Goal: Task Accomplishment & Management: Use online tool/utility

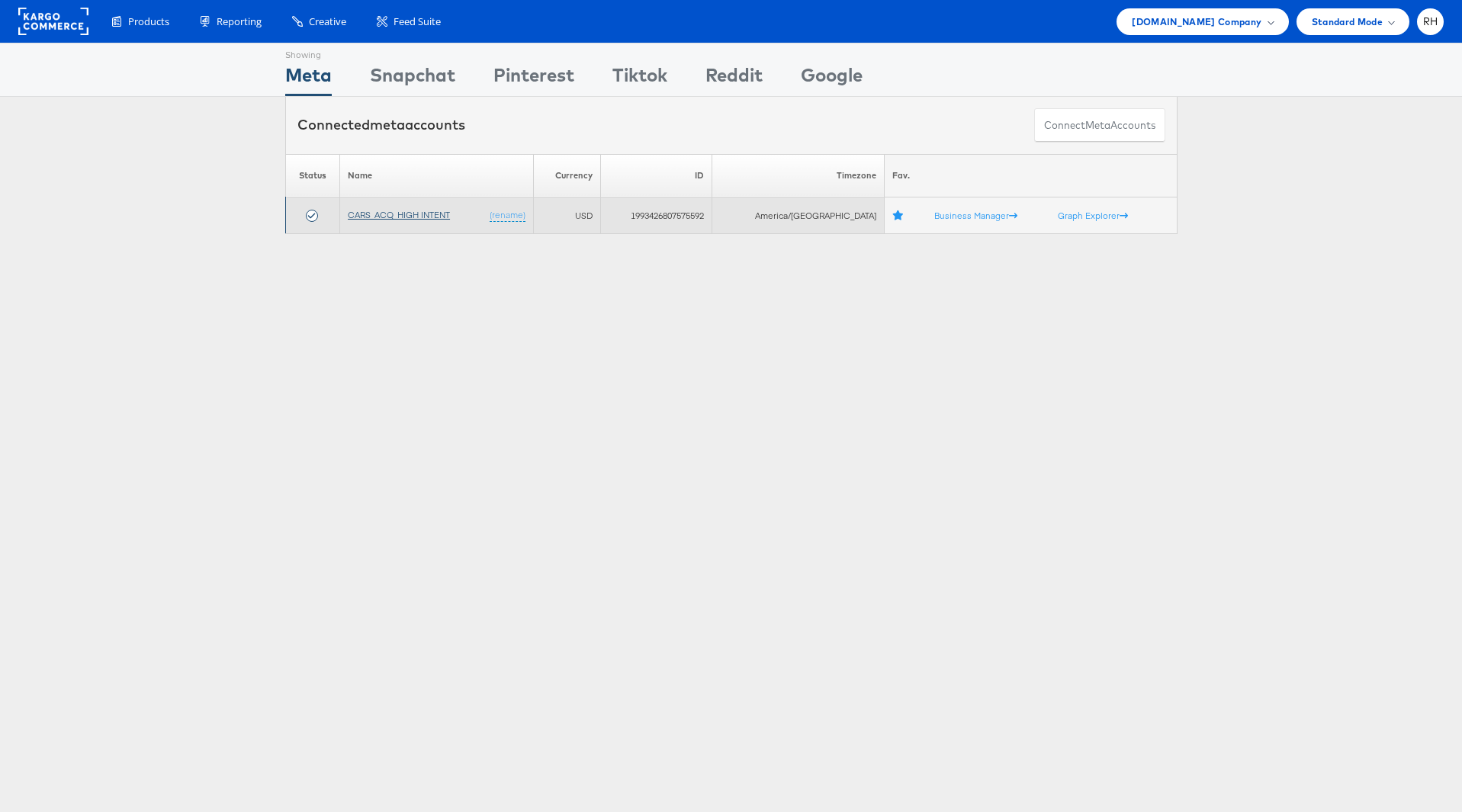
click at [425, 210] on link "CARS_ACQ_HIGH INTENT" at bounding box center [399, 214] width 102 height 11
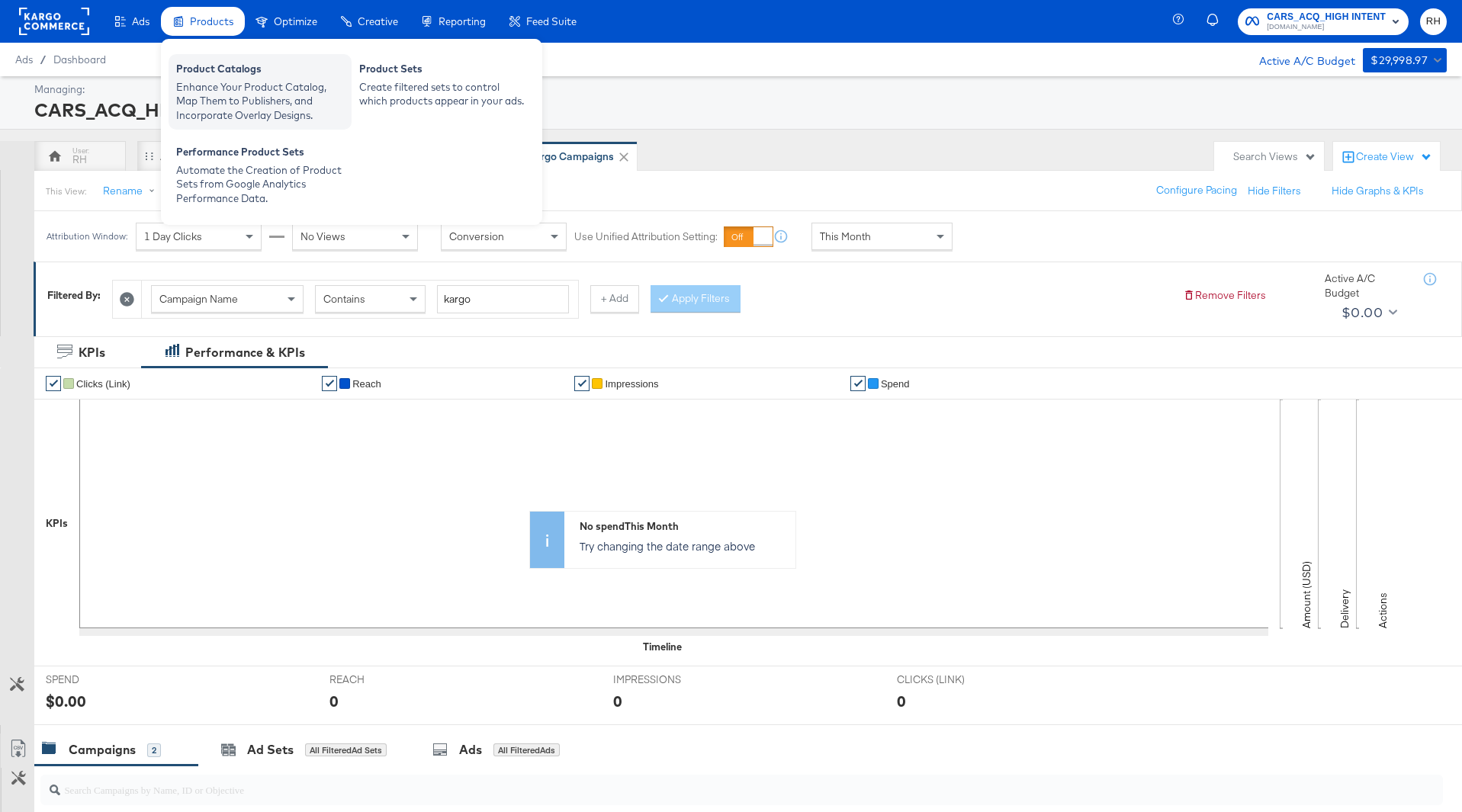
click at [230, 65] on div "Product Catalogs" at bounding box center [260, 70] width 168 height 18
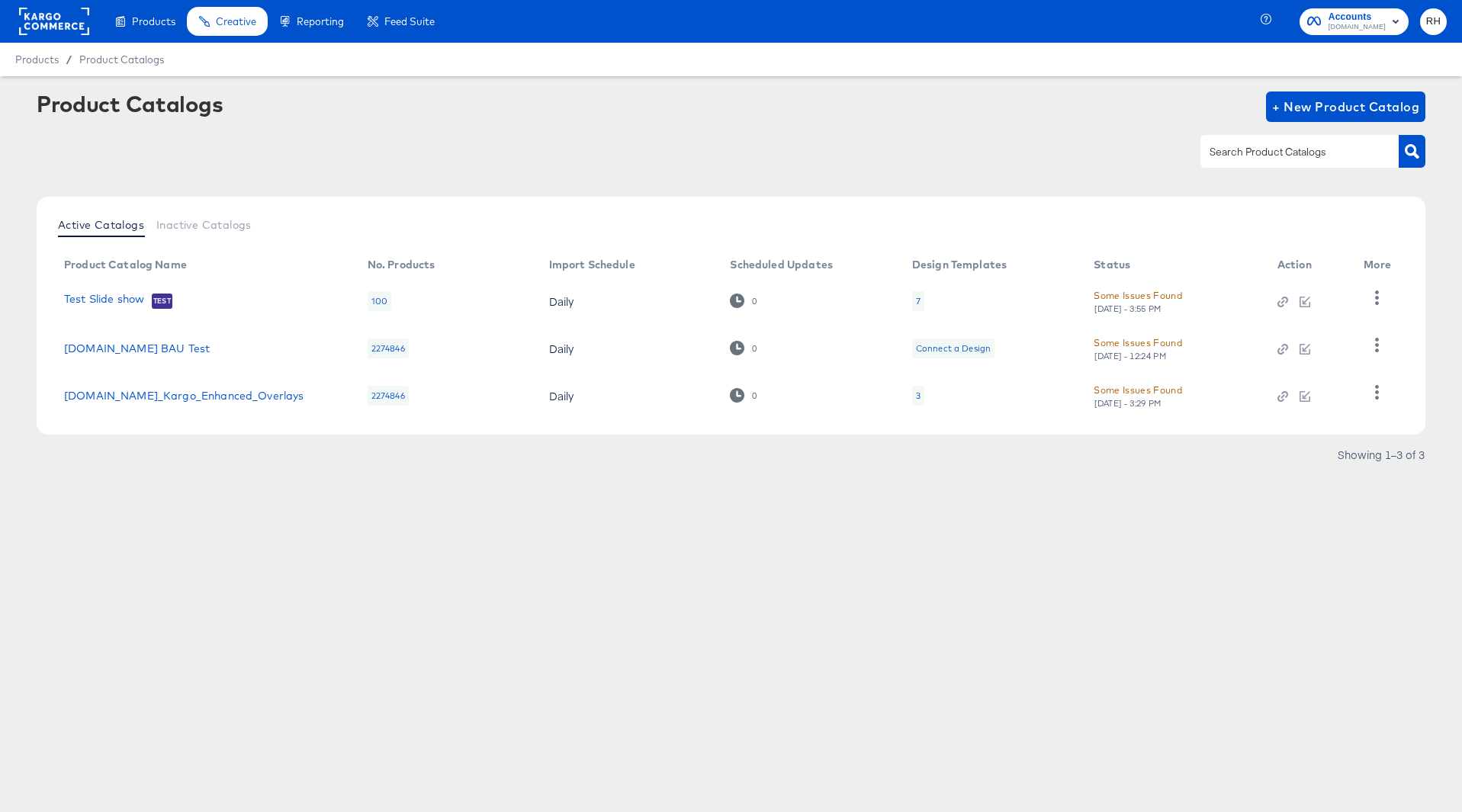
click at [913, 395] on div "3" at bounding box center [918, 395] width 12 height 20
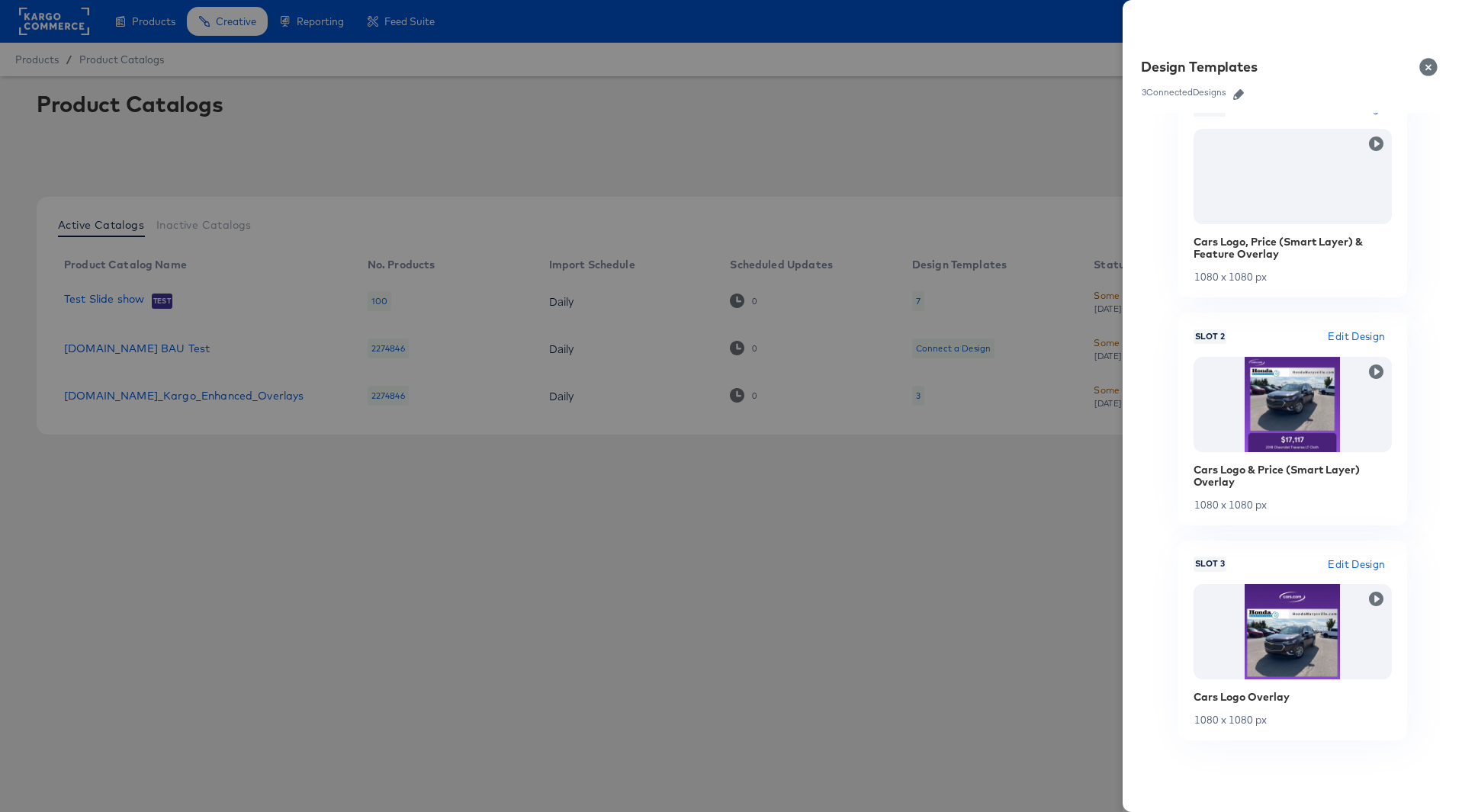
scroll to position [249, 0]
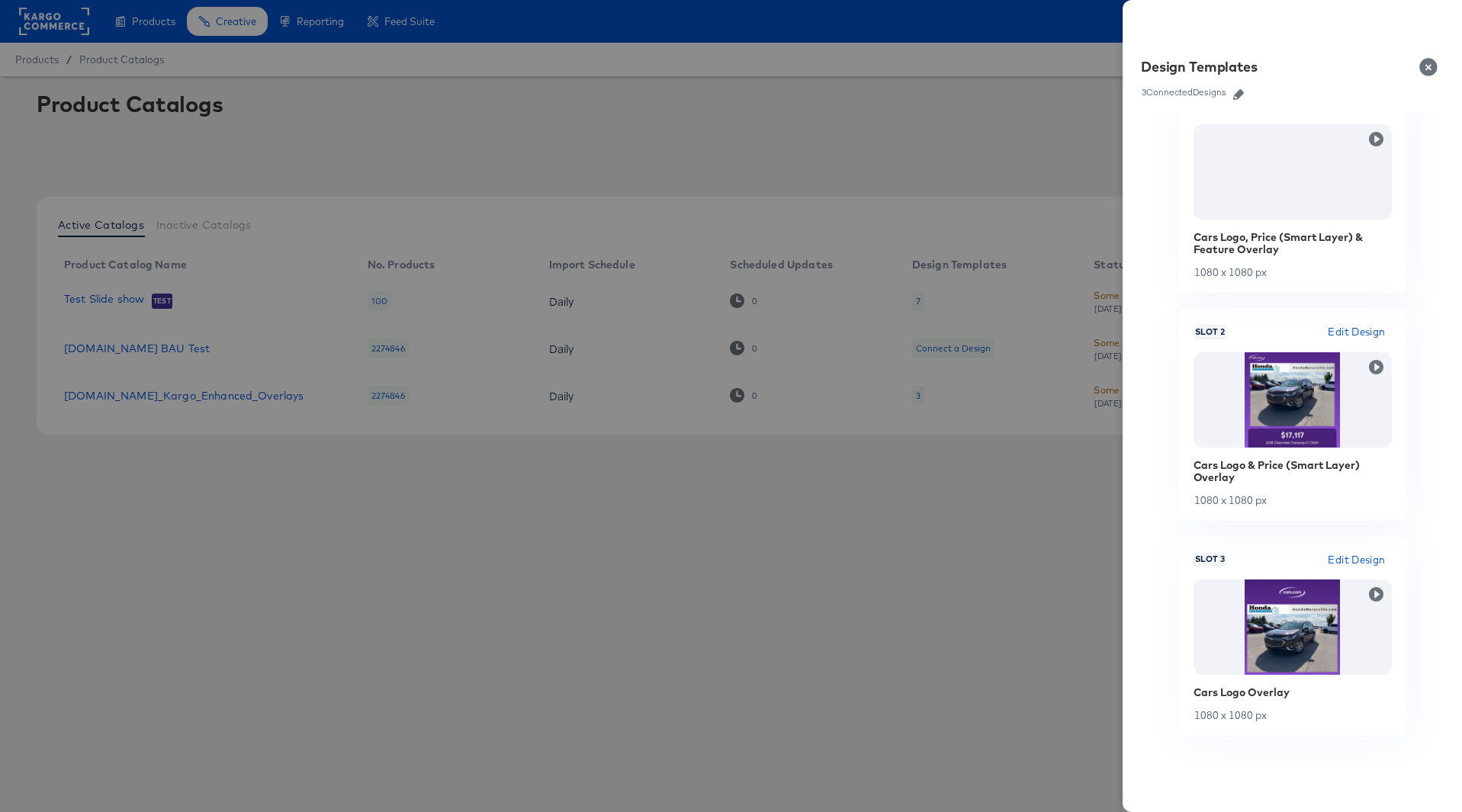
click at [1052, 625] on div at bounding box center [731, 406] width 1462 height 812
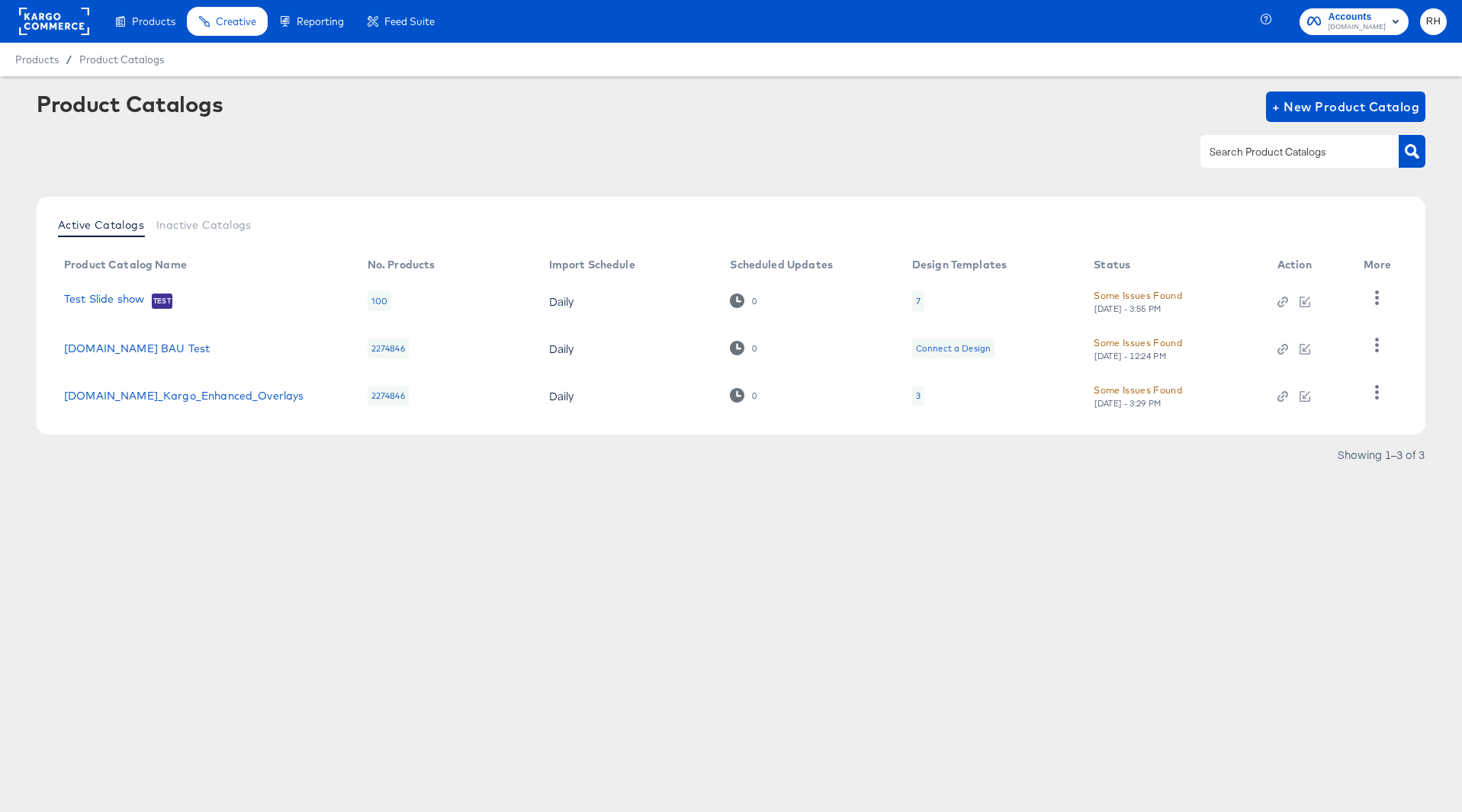
click at [63, 23] on rect at bounding box center [54, 21] width 70 height 28
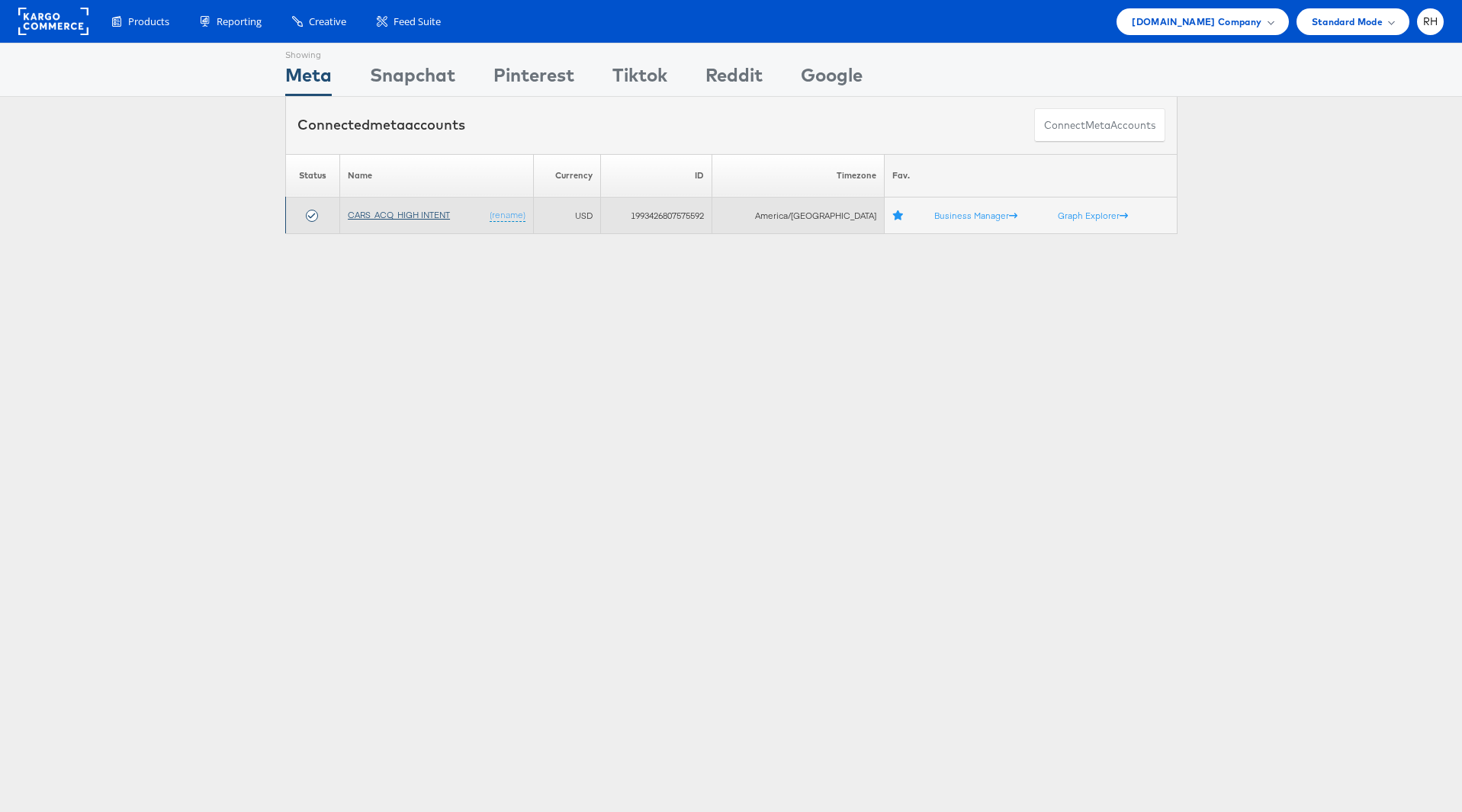
click at [378, 213] on link "CARS_ACQ_HIGH INTENT" at bounding box center [399, 214] width 102 height 11
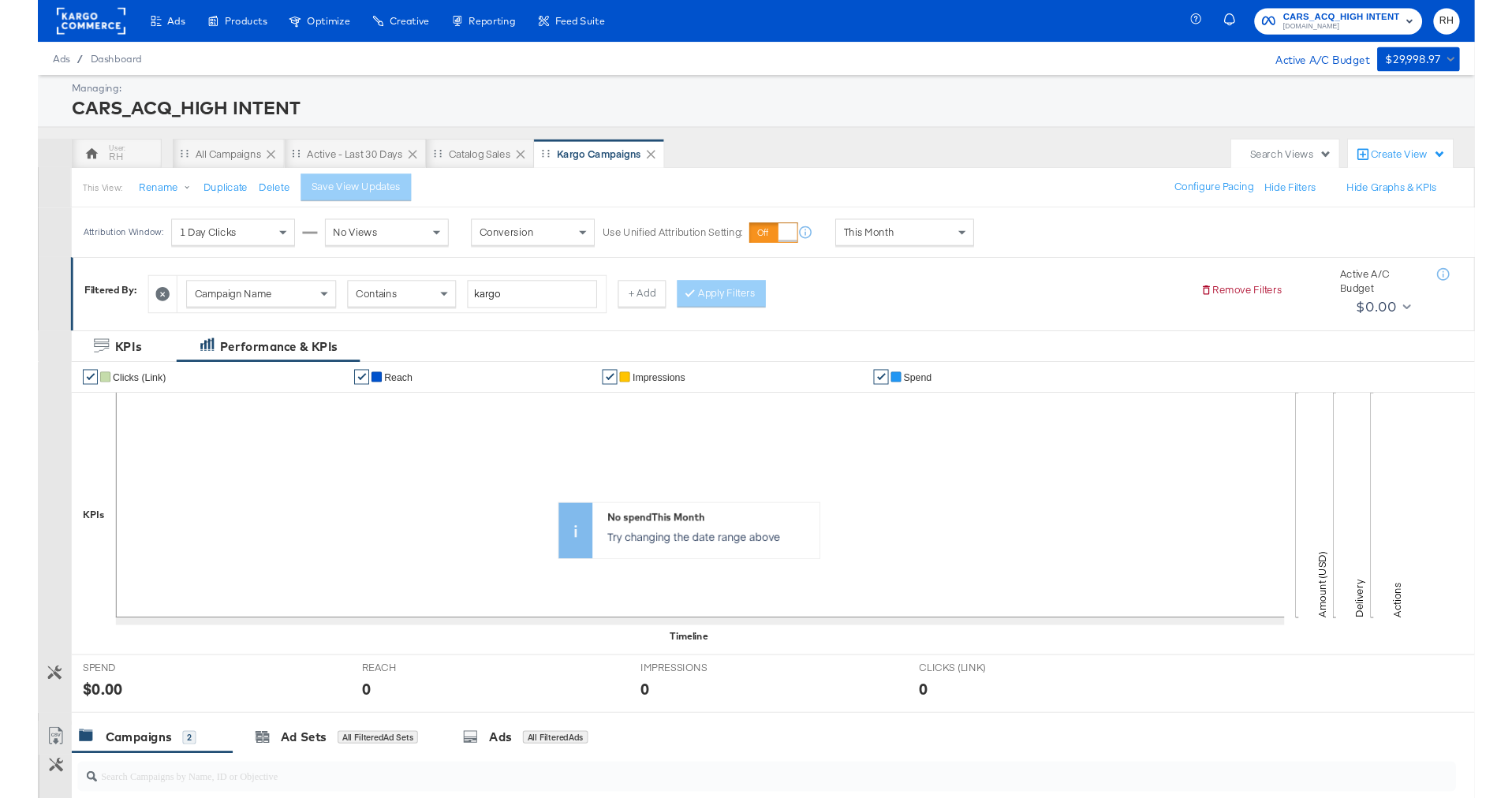
scroll to position [346, 0]
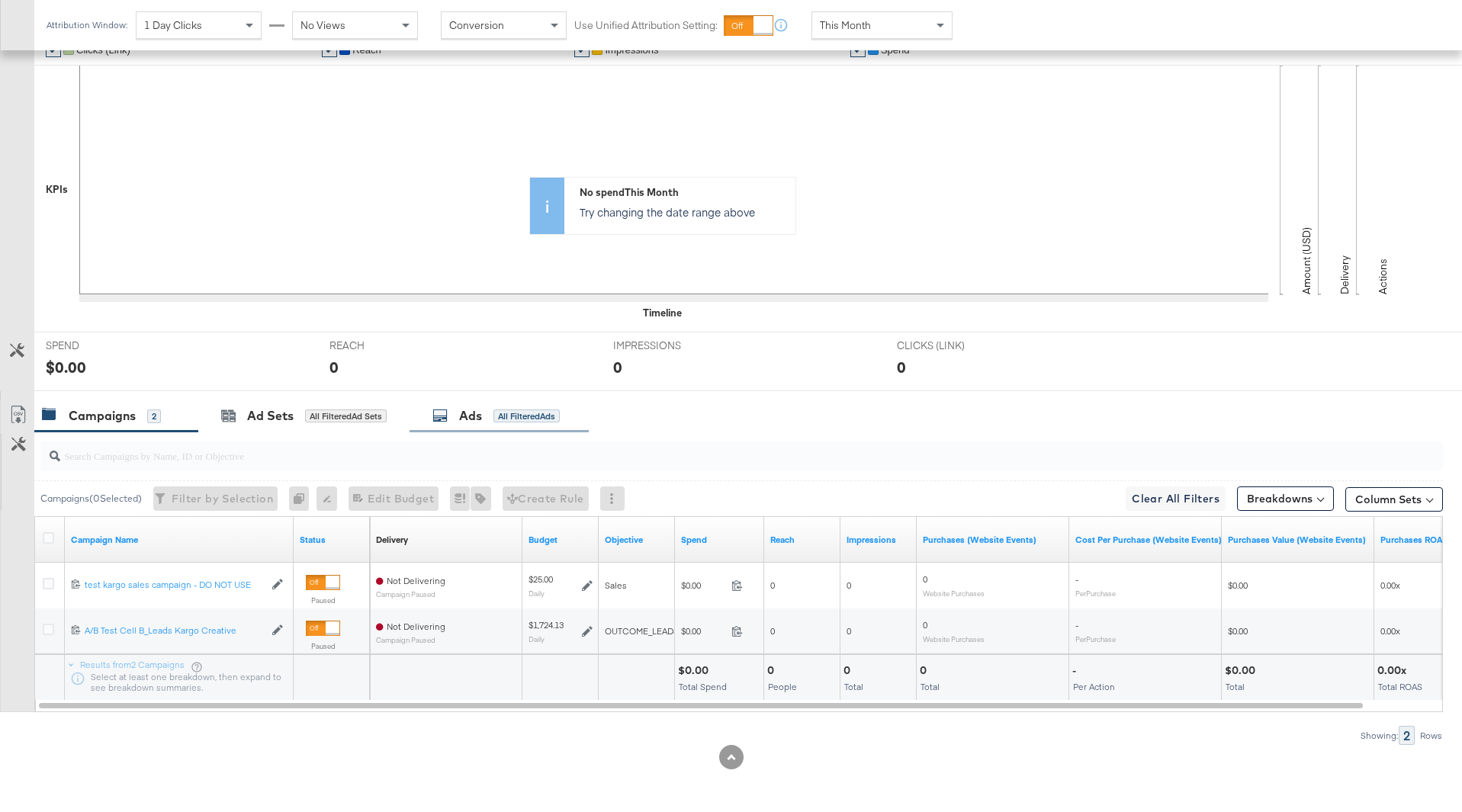
click at [515, 418] on div "All Filtered Ads" at bounding box center [526, 416] width 66 height 14
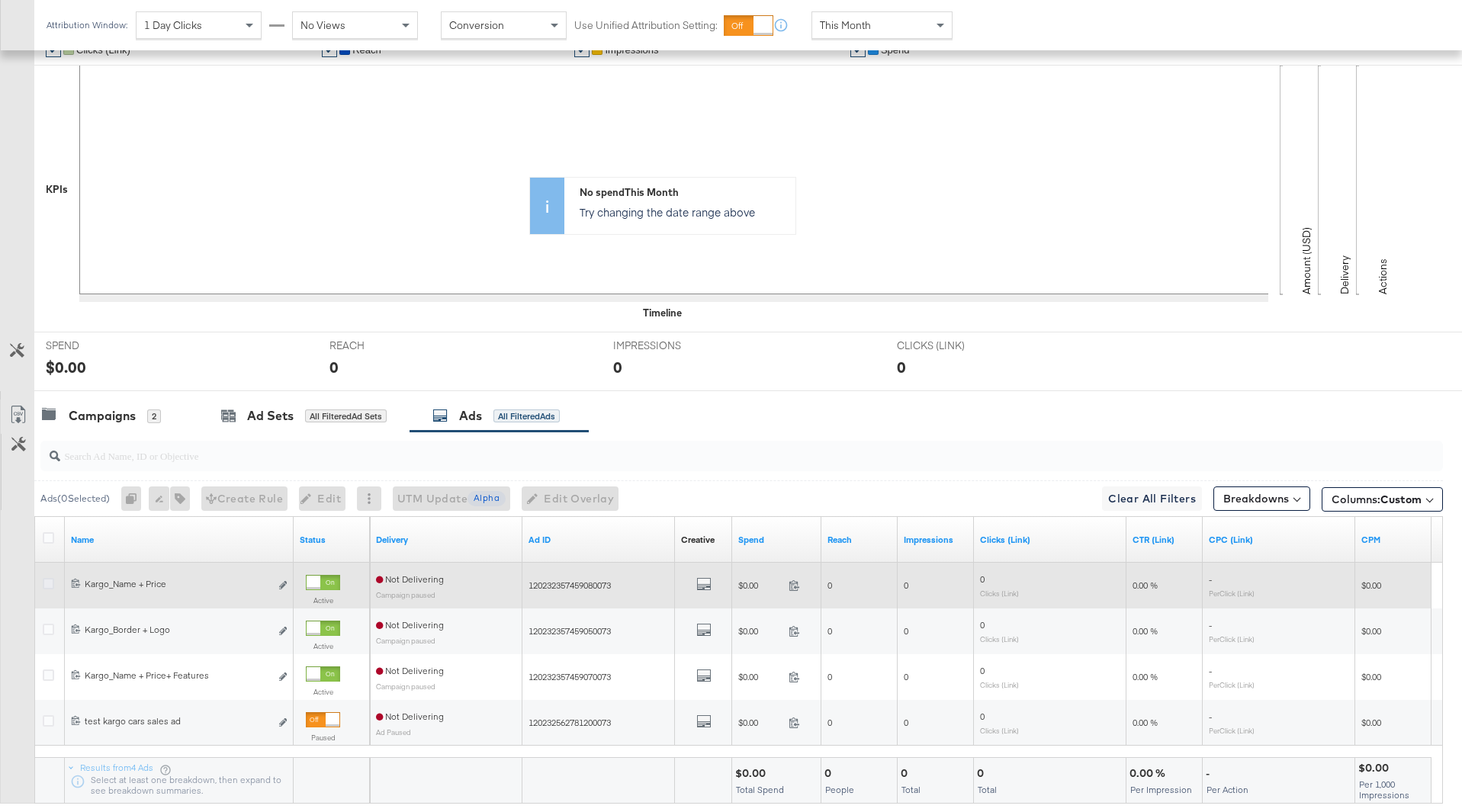
click at [43, 582] on icon at bounding box center [48, 584] width 11 height 11
click at [0, 0] on input "checkbox" at bounding box center [0, 0] width 0 height 0
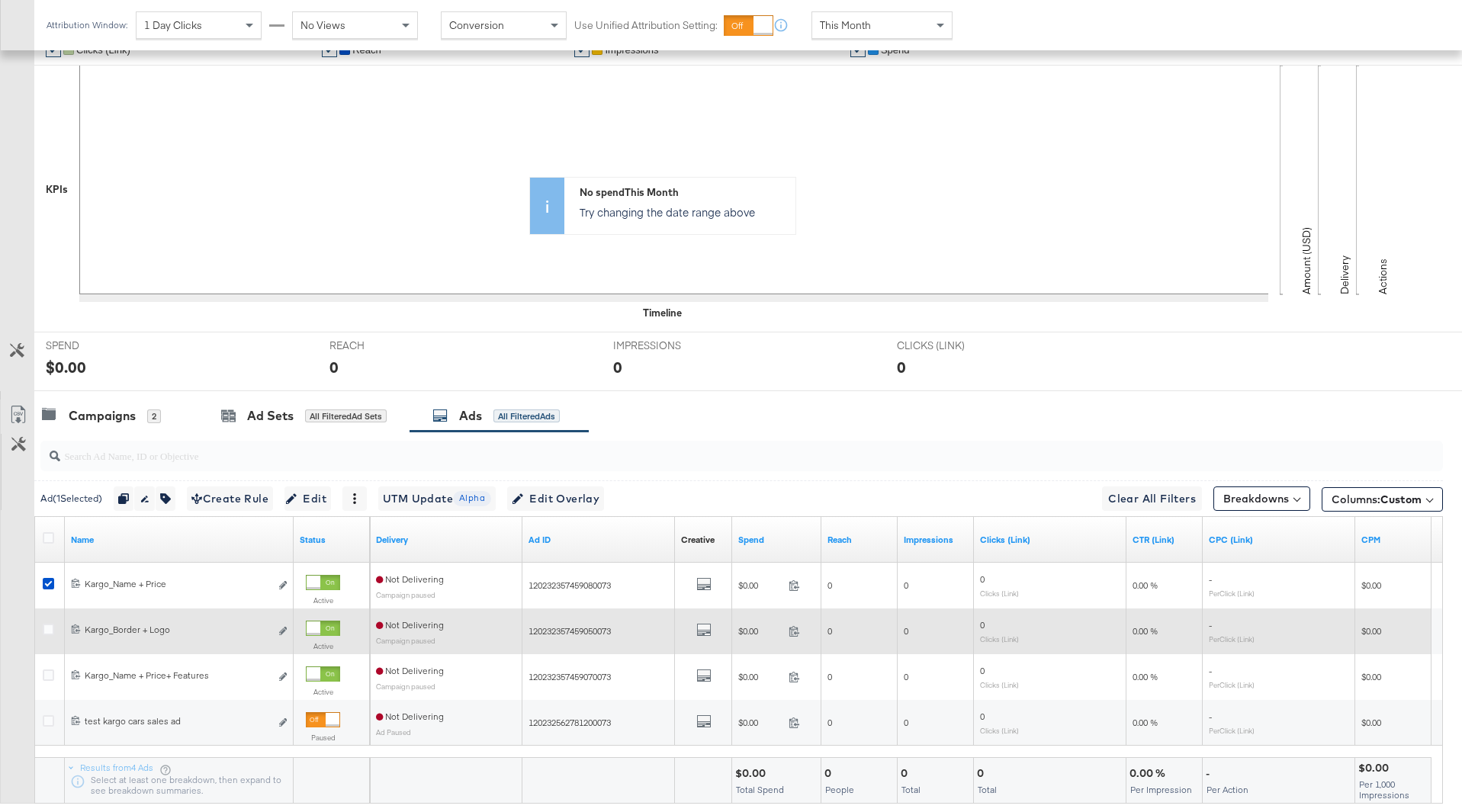
click at [40, 631] on div at bounding box center [51, 631] width 28 height 28
click at [50, 632] on icon at bounding box center [48, 629] width 11 height 11
click at [0, 0] on input "checkbox" at bounding box center [0, 0] width 0 height 0
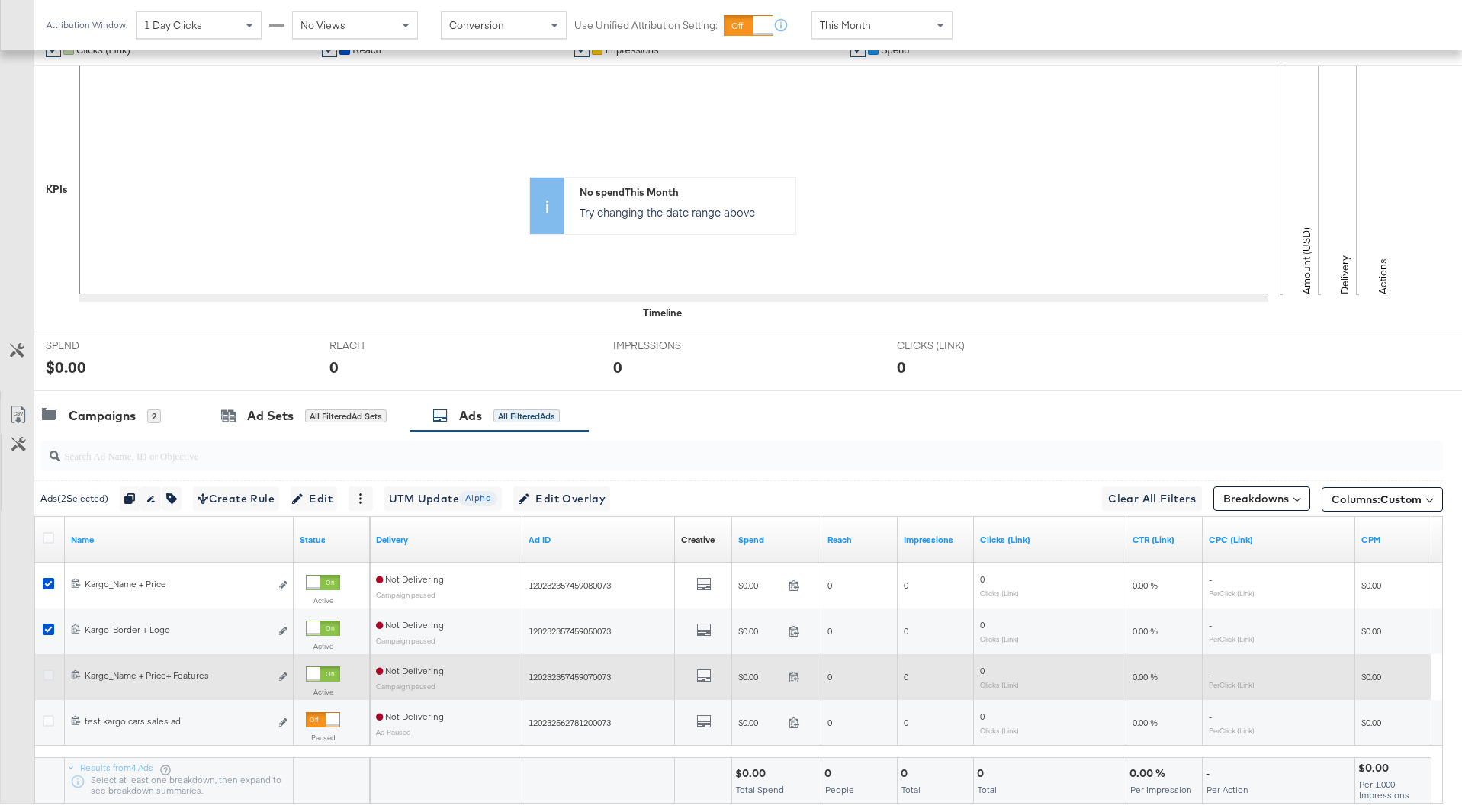
click at [50, 675] on icon at bounding box center [48, 675] width 11 height 11
click at [0, 0] on input "checkbox" at bounding box center [0, 0] width 0 height 0
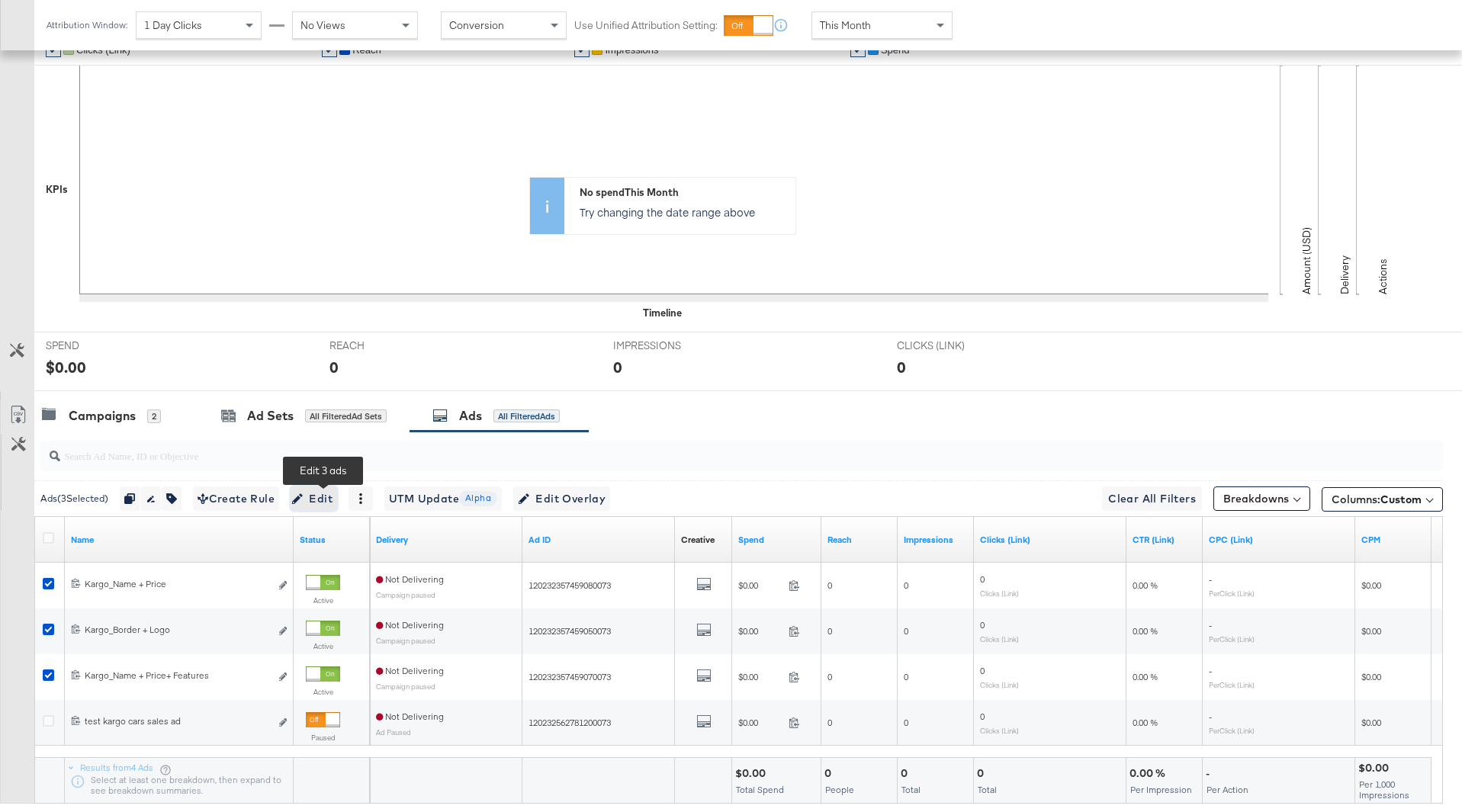
click at [332, 506] on span "Edit" at bounding box center [314, 498] width 38 height 19
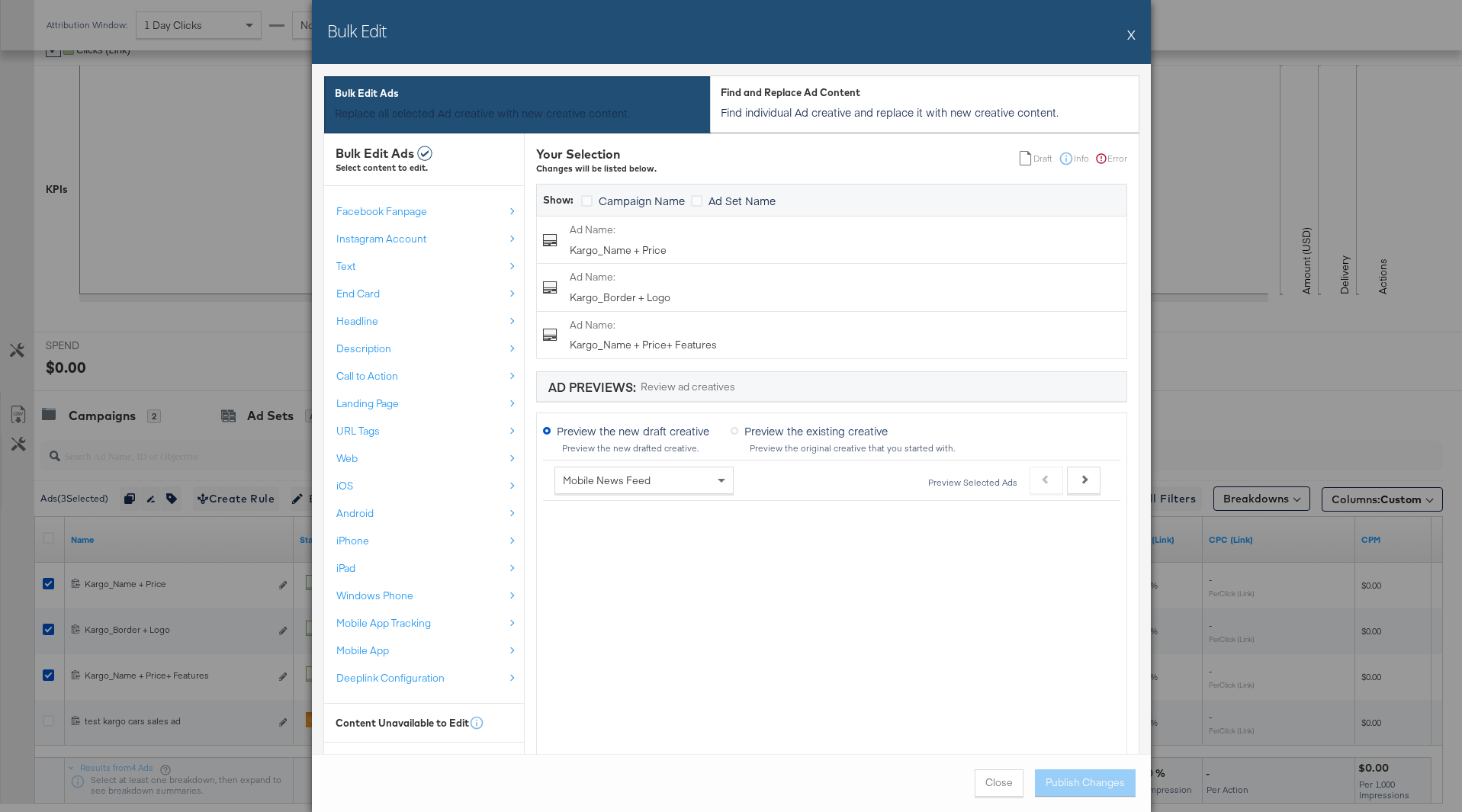
click at [1133, 31] on button "X" at bounding box center [1131, 34] width 8 height 30
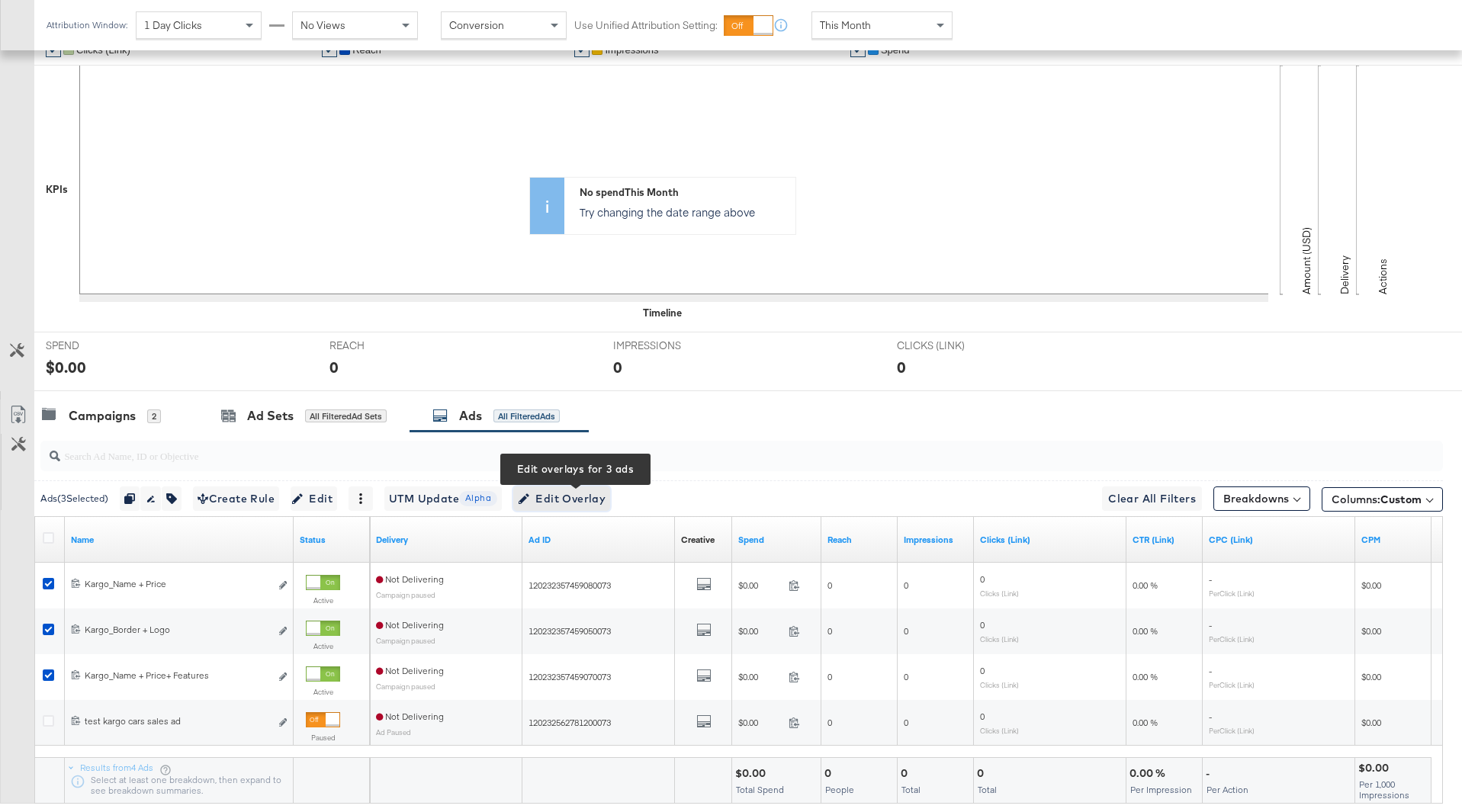
click at [560, 499] on span "Edit Overlay Edit overlays for 3 ads" at bounding box center [561, 498] width 88 height 19
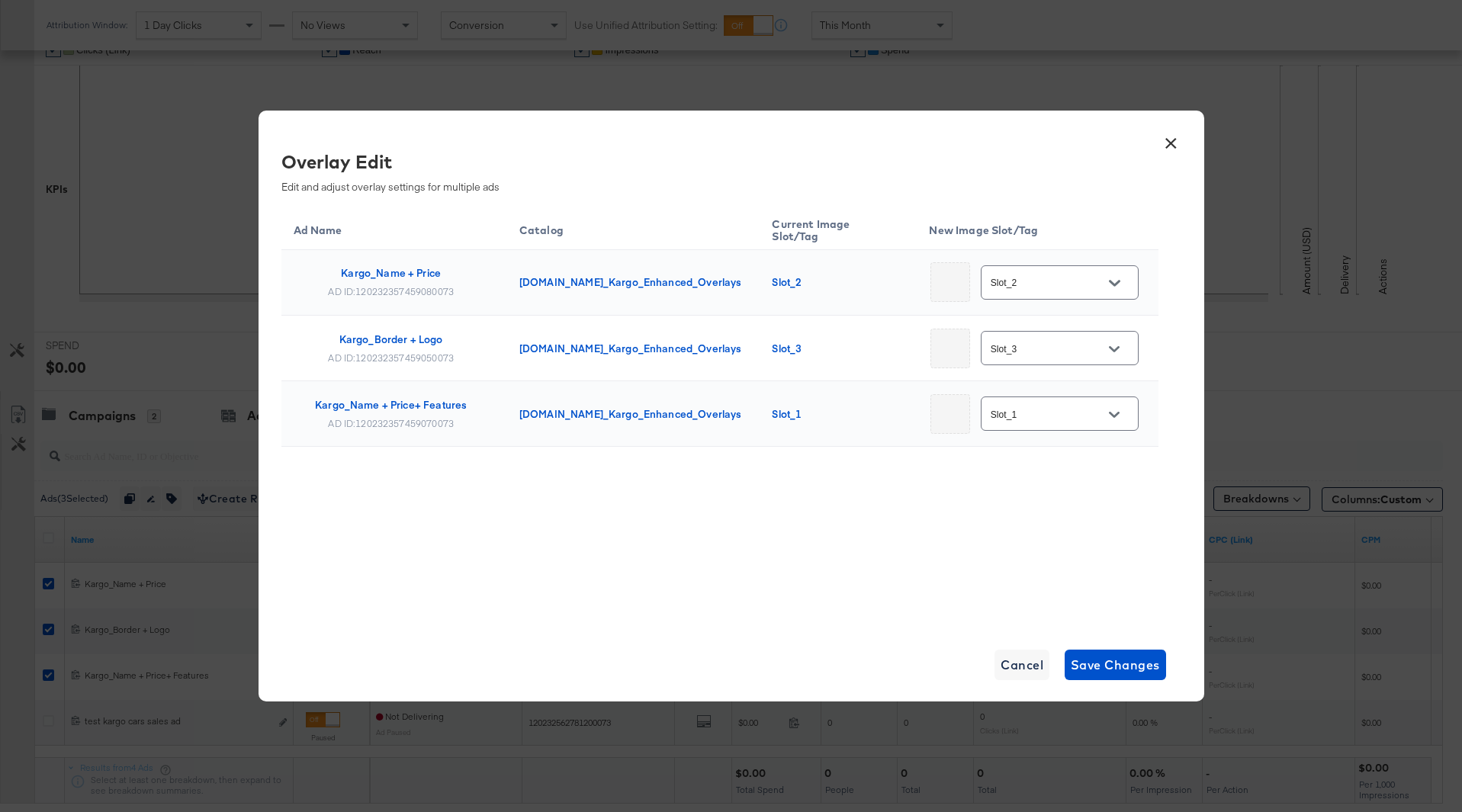
click at [1170, 145] on button "×" at bounding box center [1171, 140] width 28 height 28
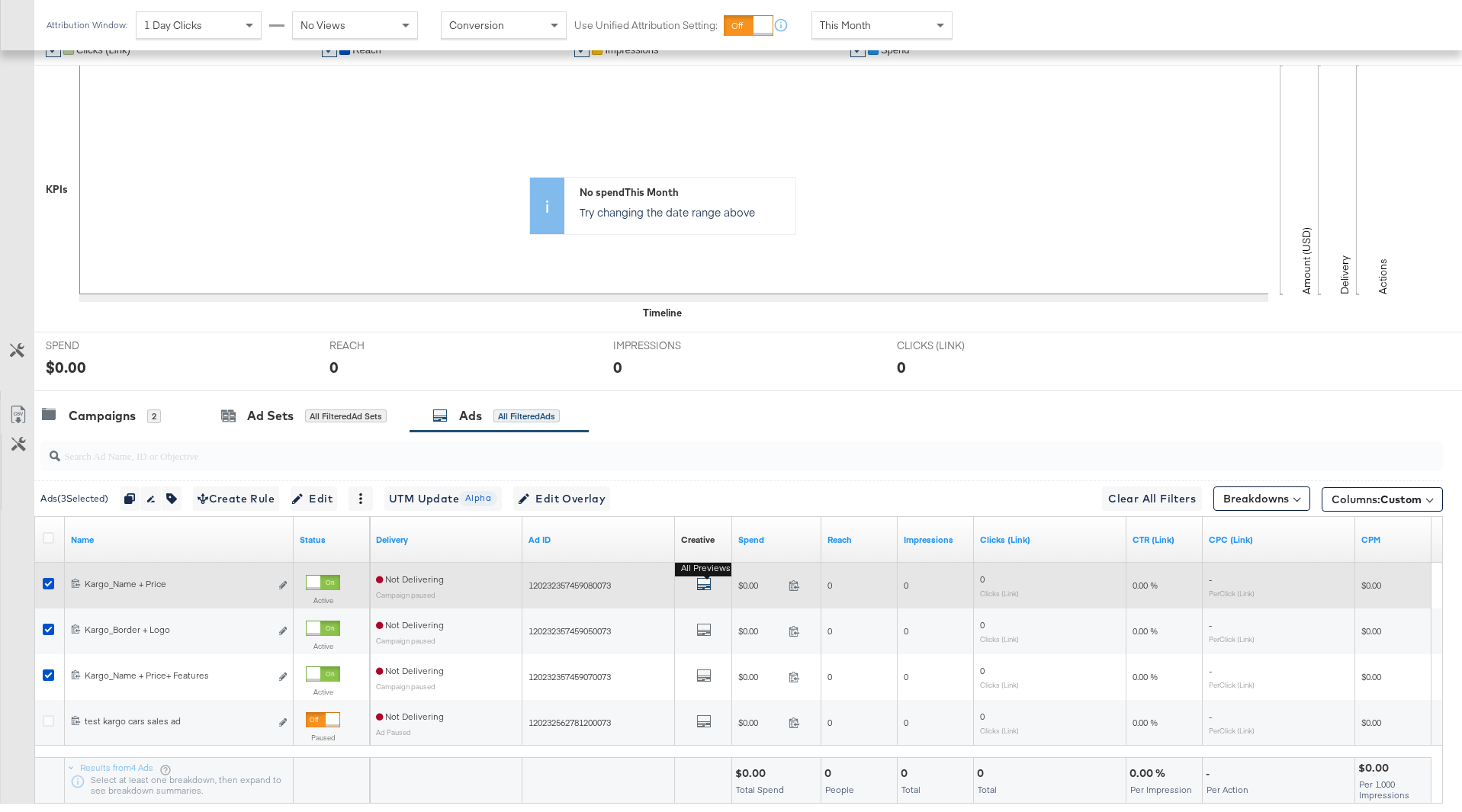
click at [705, 588] on icon "default" at bounding box center [704, 584] width 16 height 16
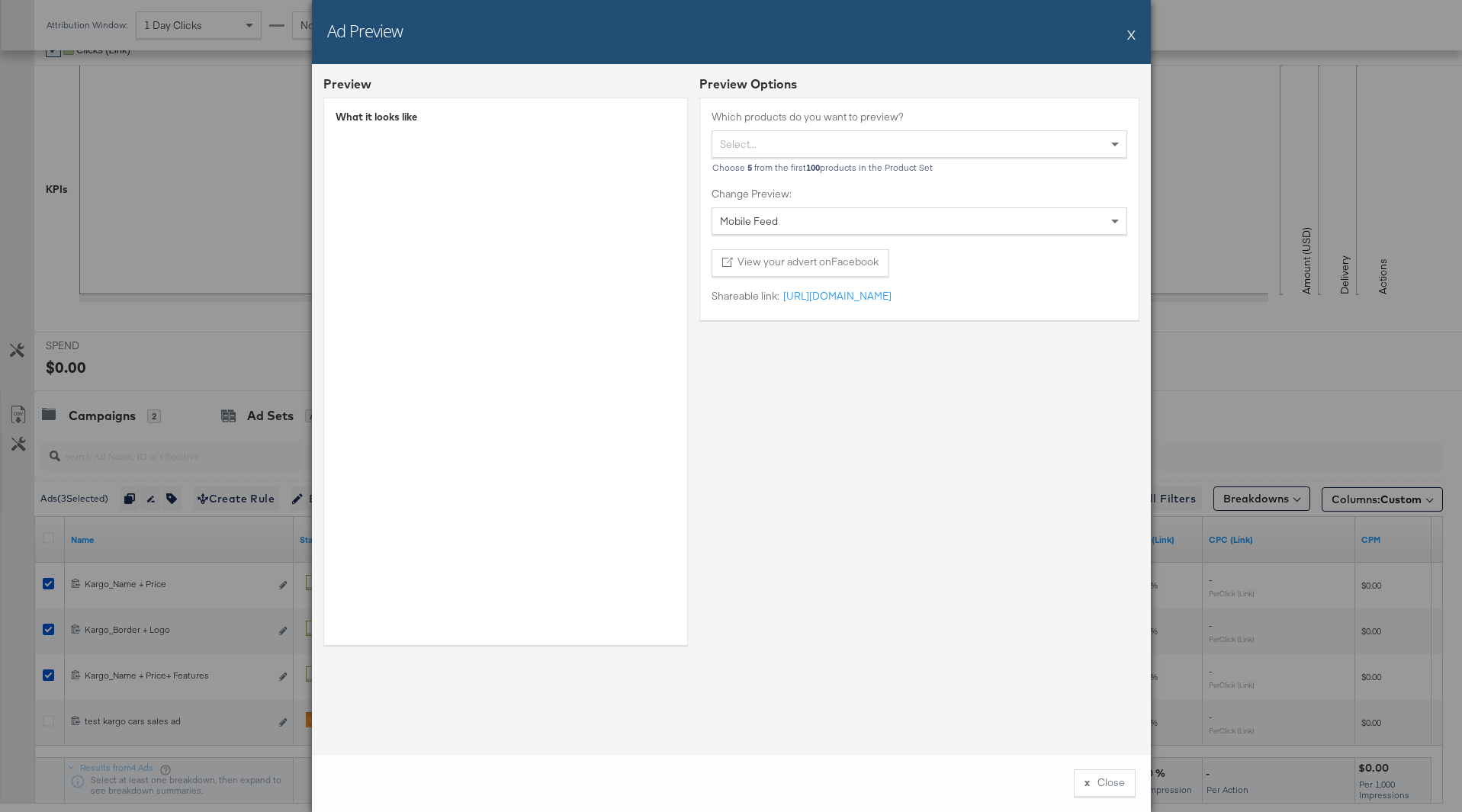
click at [1133, 35] on button "X" at bounding box center [1131, 34] width 8 height 30
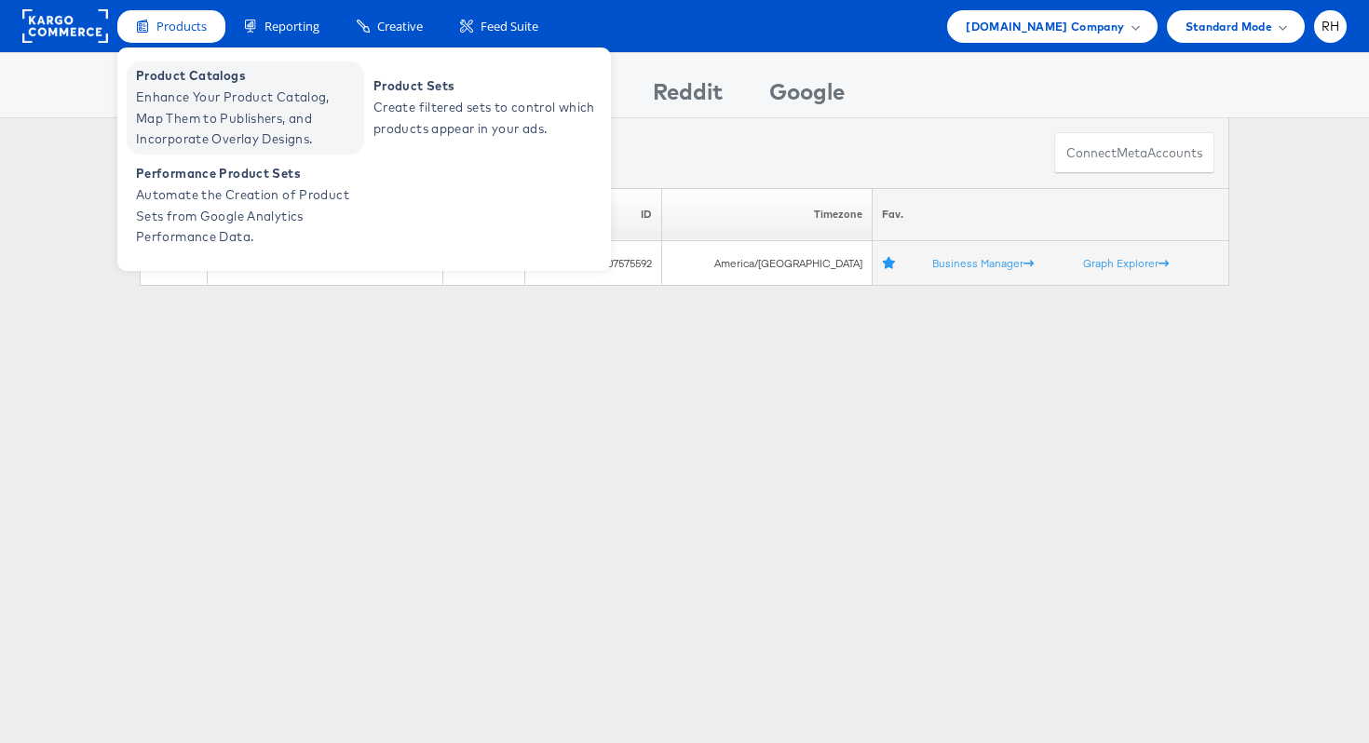
click at [175, 81] on span "Product Catalogs" at bounding box center [247, 75] width 223 height 21
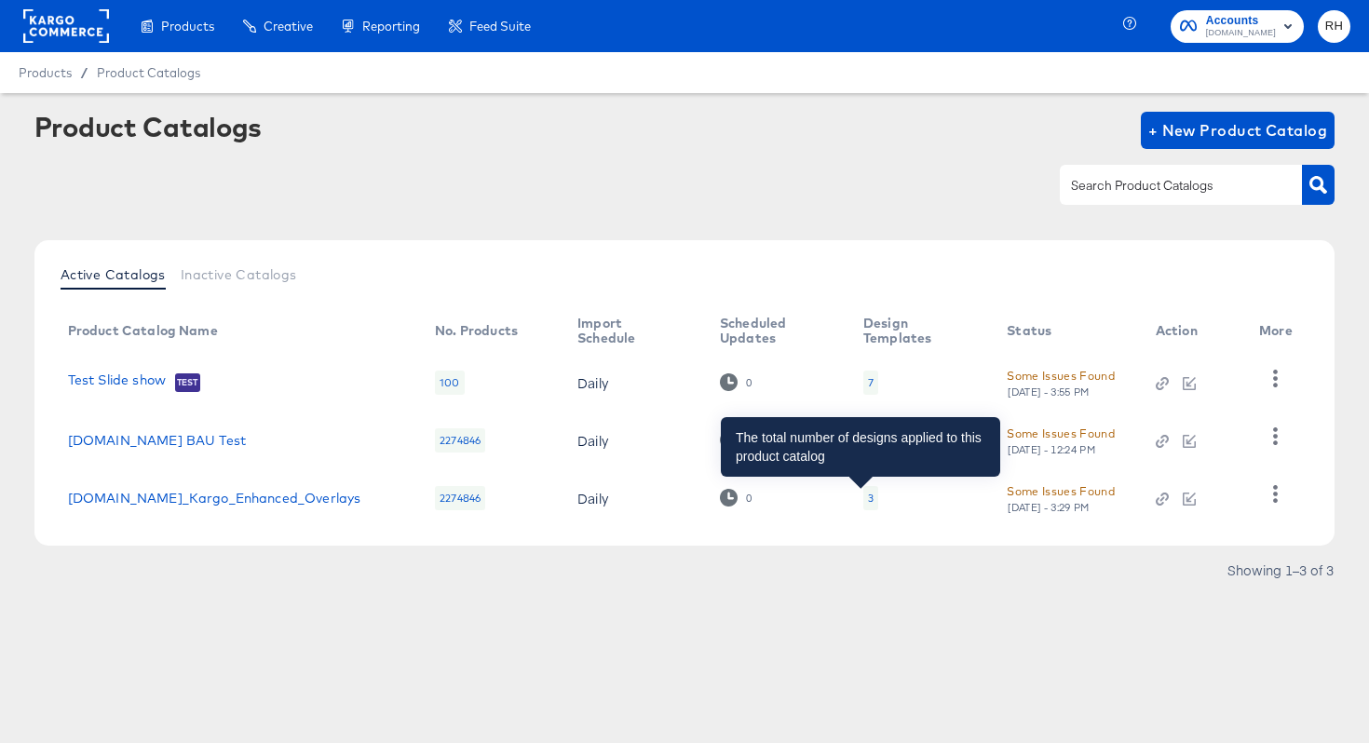
click at [868, 496] on div "3" at bounding box center [871, 498] width 6 height 15
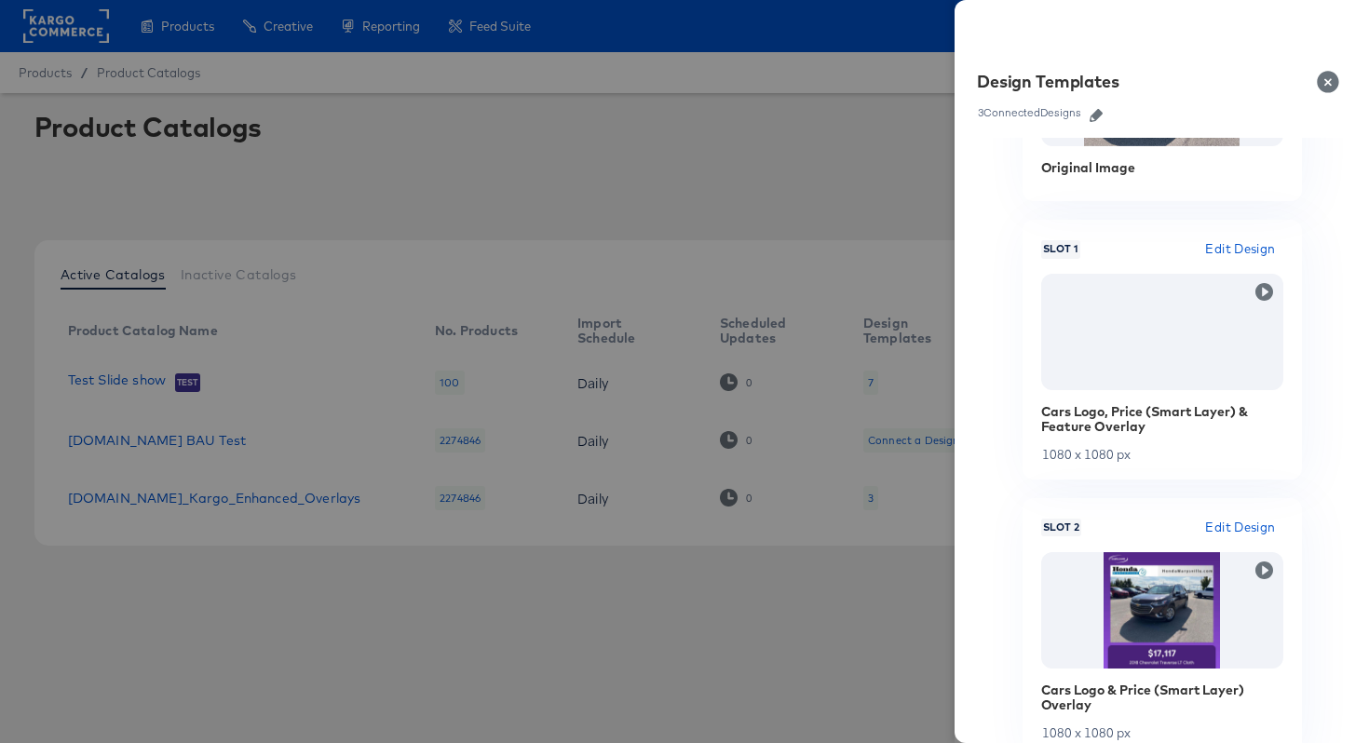
scroll to position [182, 0]
